Goal: Navigation & Orientation: Find specific page/section

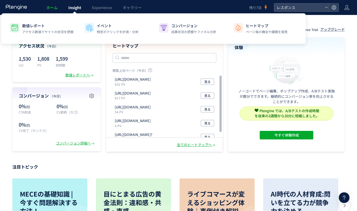
click at [77, 10] on link "Insight" at bounding box center [75, 7] width 24 height 15
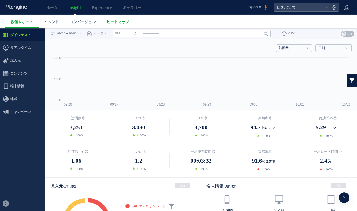
click at [118, 22] on span "ヒートマップ" at bounding box center [118, 21] width 22 height 5
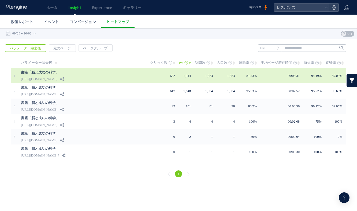
click at [127, 78] on div "書籍「脳と成功の科学」 [URL][DOMAIN_NAME]" at bounding box center [82, 75] width 122 height 15
